Goal: Register for event/course

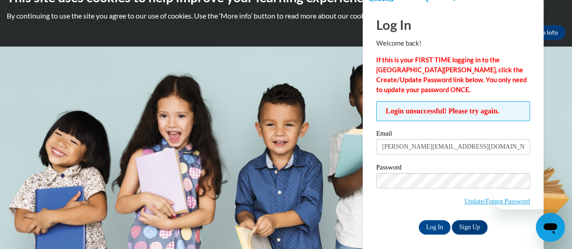
scroll to position [25, 0]
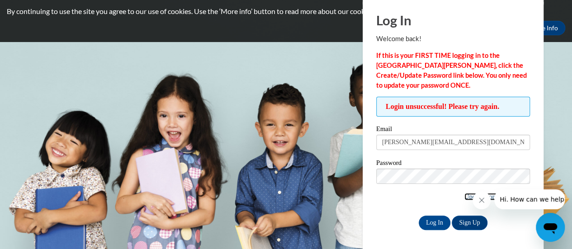
click at [464, 197] on link "Update/Forgot Password" at bounding box center [497, 196] width 66 height 7
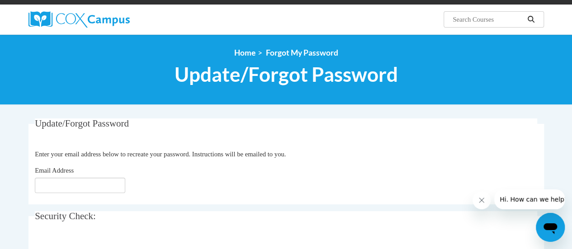
scroll to position [89, 0]
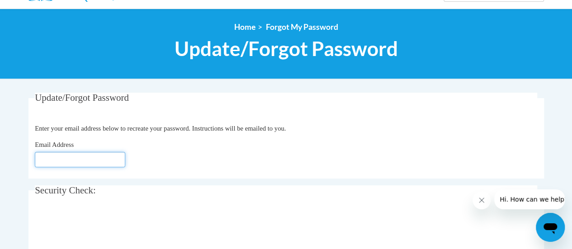
click at [79, 166] on input "Email Address" at bounding box center [80, 159] width 90 height 15
type input "[EMAIL_ADDRESS][DOMAIN_NAME]"
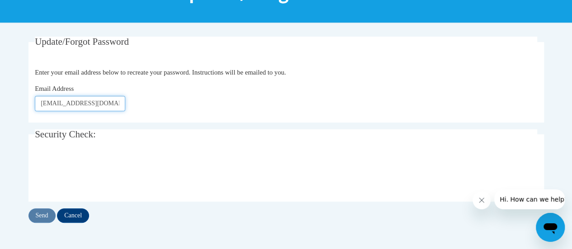
scroll to position [148, 0]
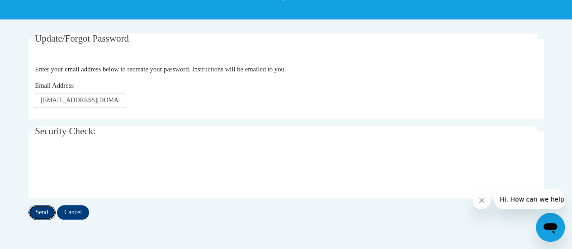
click at [42, 211] on input "Send" at bounding box center [41, 212] width 27 height 14
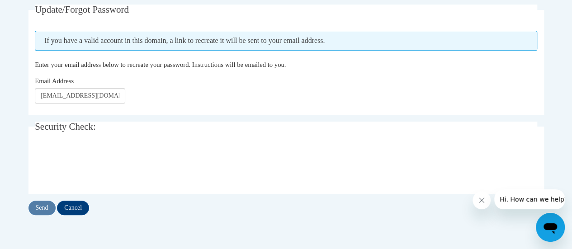
scroll to position [177, 0]
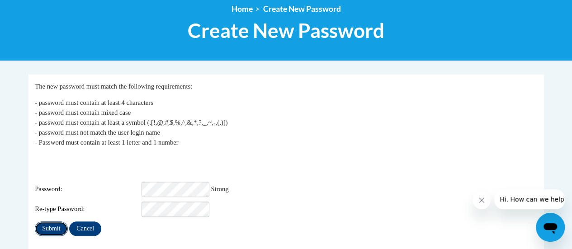
click at [47, 221] on input "Submit" at bounding box center [51, 228] width 33 height 14
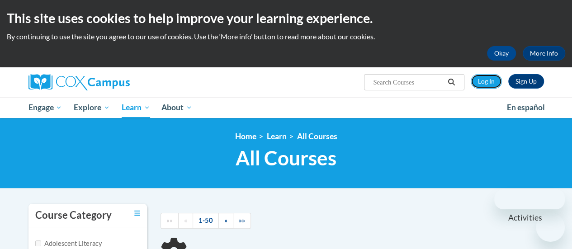
click at [491, 78] on link "Log In" at bounding box center [485, 81] width 31 height 14
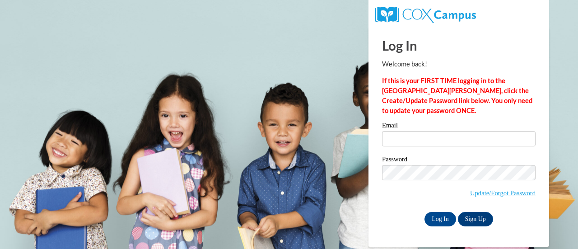
click at [423, 140] on input "Email" at bounding box center [459, 138] width 154 height 15
type input "[PERSON_NAME][EMAIL_ADDRESS][DOMAIN_NAME]"
click at [437, 215] on input "Log In" at bounding box center [441, 219] width 32 height 14
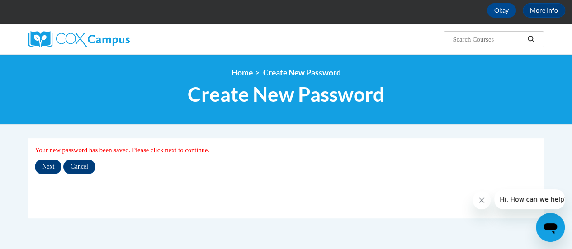
scroll to position [51, 0]
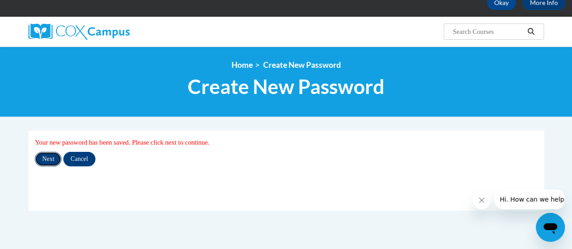
click at [45, 152] on input "Next" at bounding box center [48, 159] width 27 height 14
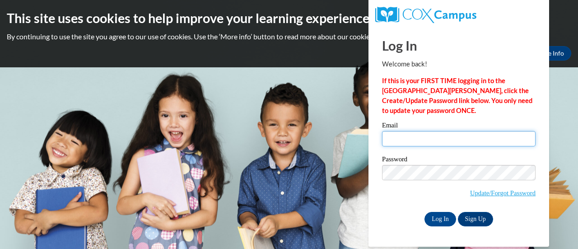
drag, startPoint x: 0, startPoint y: 0, endPoint x: 417, endPoint y: 132, distance: 437.2
click at [417, 132] on input "Email" at bounding box center [459, 138] width 154 height 15
type input "Jackson.lizz18@gmail.com"
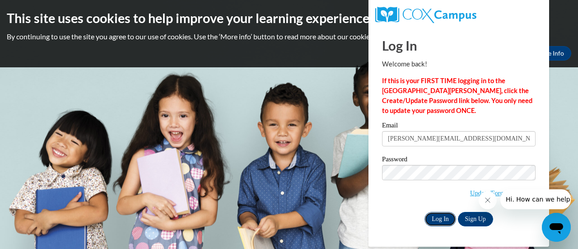
click at [442, 219] on input "Log In" at bounding box center [441, 219] width 32 height 14
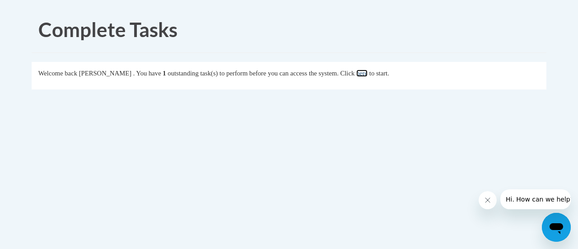
click at [368, 75] on link "here" at bounding box center [362, 73] width 11 height 7
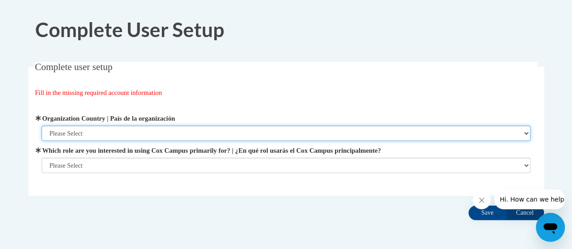
click at [199, 141] on select "Please Select [GEOGRAPHIC_DATA] | [GEOGRAPHIC_DATA] Outside of [GEOGRAPHIC_DATA…" at bounding box center [286, 133] width 489 height 15
select select "ad49bcad-a171-4b2e-b99c-48b446064914"
click at [42, 126] on select "Please Select [GEOGRAPHIC_DATA] | [GEOGRAPHIC_DATA] Outside of [GEOGRAPHIC_DATA…" at bounding box center [286, 133] width 489 height 15
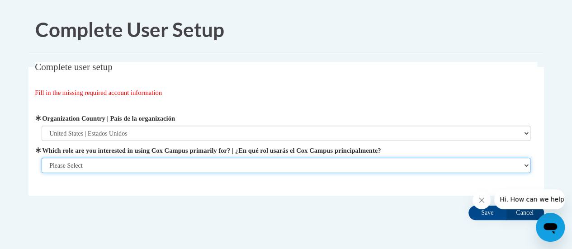
click at [199, 161] on select "Please Select College/University | Colegio/Universidad Community/Nonprofit Part…" at bounding box center [286, 165] width 489 height 15
select select "5a18ea06-2b54-4451-96f2-d152daf9eac5"
click at [42, 173] on select "Please Select College/University | Colegio/Universidad Community/Nonprofit Part…" at bounding box center [286, 165] width 489 height 15
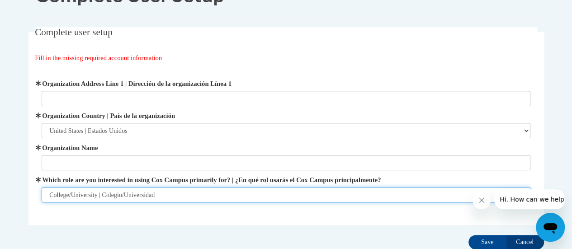
scroll to position [40, 0]
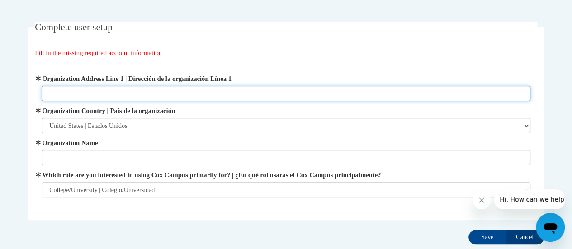
click at [179, 90] on input "Organization Address Line 1 | Dirección de la organización Línea 1" at bounding box center [286, 93] width 489 height 15
type input "[STREET_ADDRESS][PERSON_NAME]"
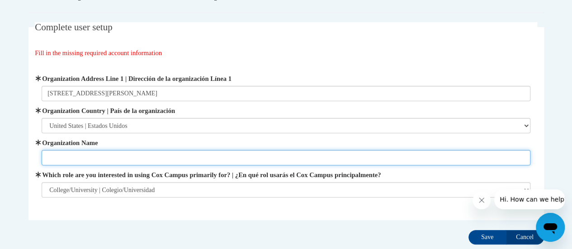
click at [129, 155] on input "Organization Name" at bounding box center [286, 157] width 489 height 15
type input "[GEOGRAPHIC_DATA]"
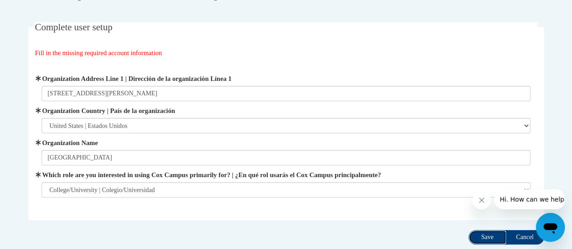
click at [487, 234] on input "Save" at bounding box center [487, 237] width 38 height 14
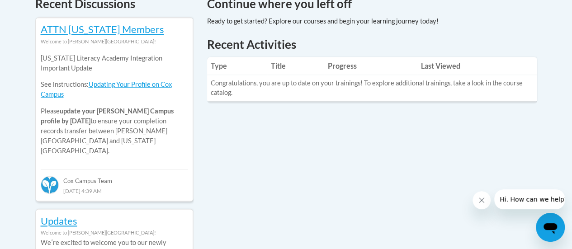
scroll to position [409, 0]
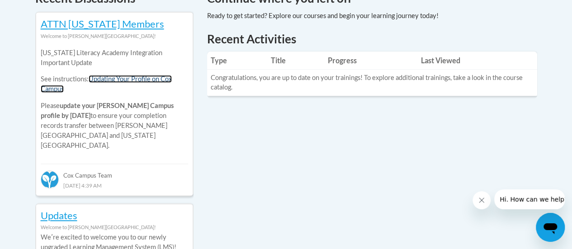
click at [139, 78] on link "Updating Your Profile on Cox Campus" at bounding box center [106, 84] width 131 height 18
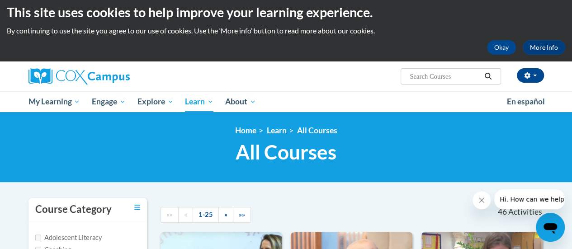
scroll to position [5, 0]
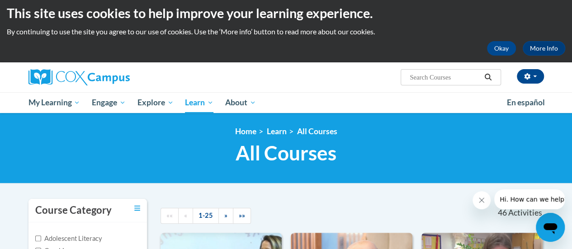
click at [435, 78] on input "Search..." at bounding box center [445, 77] width 72 height 11
type input "data driven instruction"
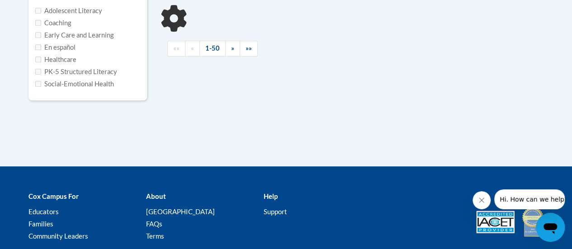
type input "data driven instruction"
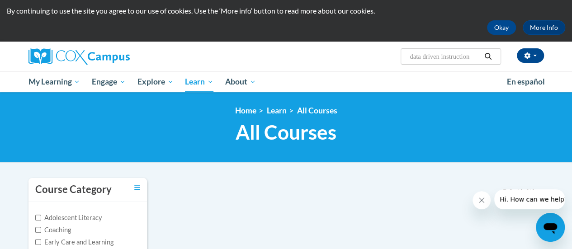
scroll to position [25, 0]
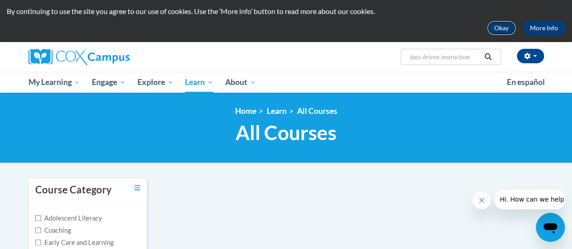
click at [502, 33] on button "Okay" at bounding box center [501, 28] width 29 height 14
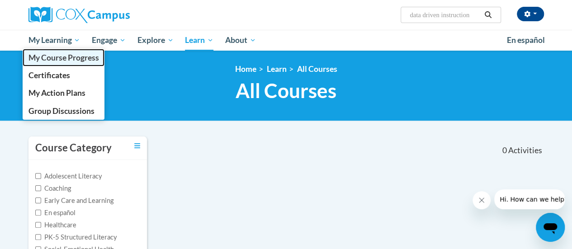
click at [44, 56] on span "My Course Progress" at bounding box center [63, 57] width 71 height 9
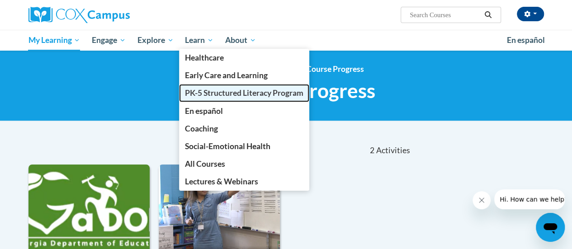
click at [208, 96] on span "PK-5 Structured Literacy Program" at bounding box center [244, 92] width 118 height 9
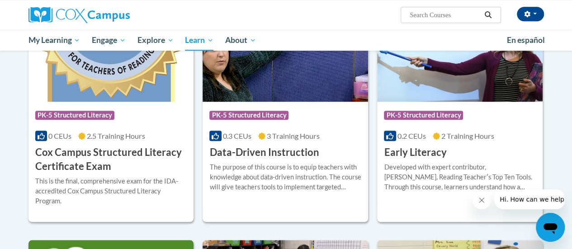
scroll to position [336, 0]
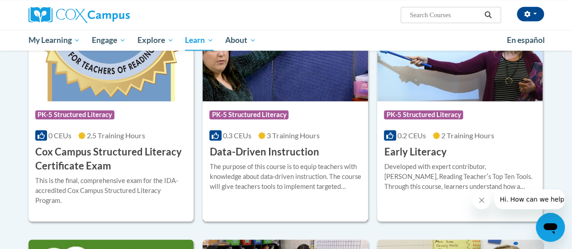
click at [251, 152] on h3 "Data-Driven Instruction" at bounding box center [263, 152] width 109 height 14
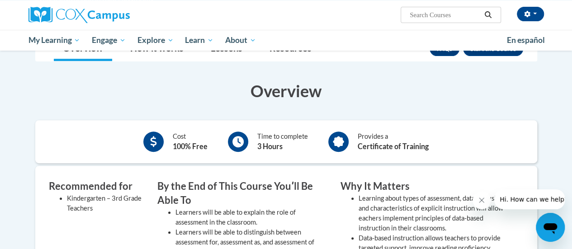
scroll to position [118, 0]
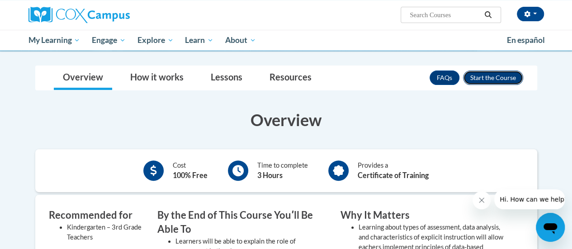
click at [490, 74] on button "Enroll" at bounding box center [493, 78] width 60 height 14
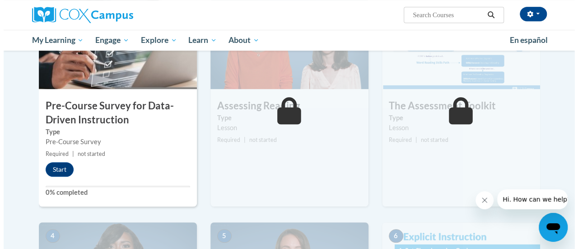
scroll to position [238, 0]
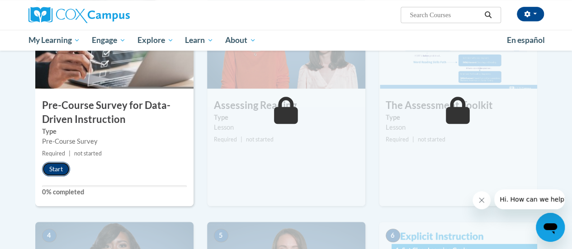
click at [58, 169] on button "Start" at bounding box center [56, 169] width 28 height 14
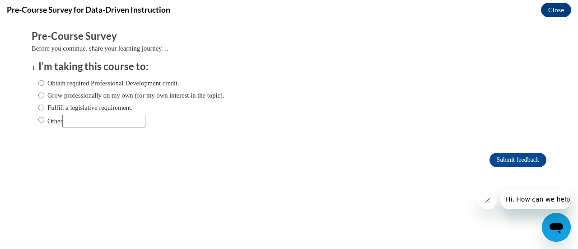
scroll to position [0, 0]
click at [38, 84] on input "Obtain required Professional Development credit." at bounding box center [41, 83] width 6 height 10
radio input "true"
click at [498, 161] on input "Submit feedback" at bounding box center [518, 160] width 57 height 14
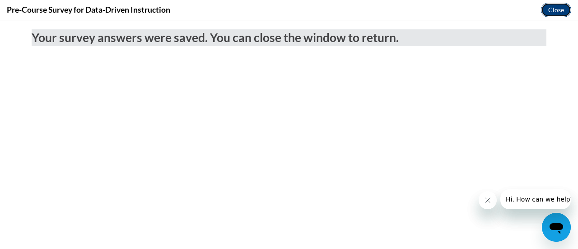
click at [552, 9] on button "Close" at bounding box center [556, 10] width 30 height 14
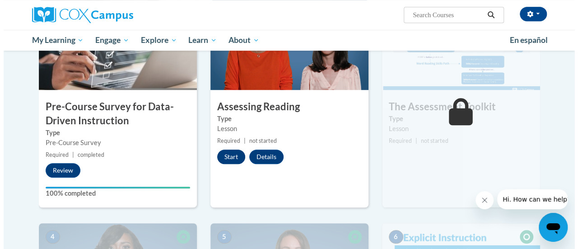
scroll to position [235, 0]
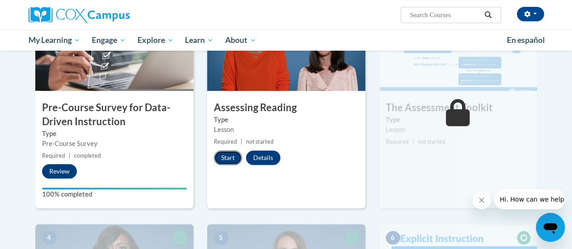
click at [226, 158] on button "Start" at bounding box center [228, 157] width 28 height 14
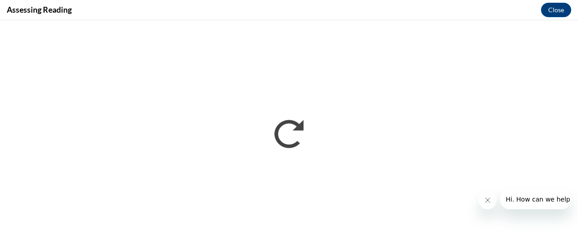
scroll to position [0, 0]
click at [487, 202] on icon "Close message from company" at bounding box center [487, 200] width 7 height 7
